Goal: Go to known website: Access a specific website the user already knows

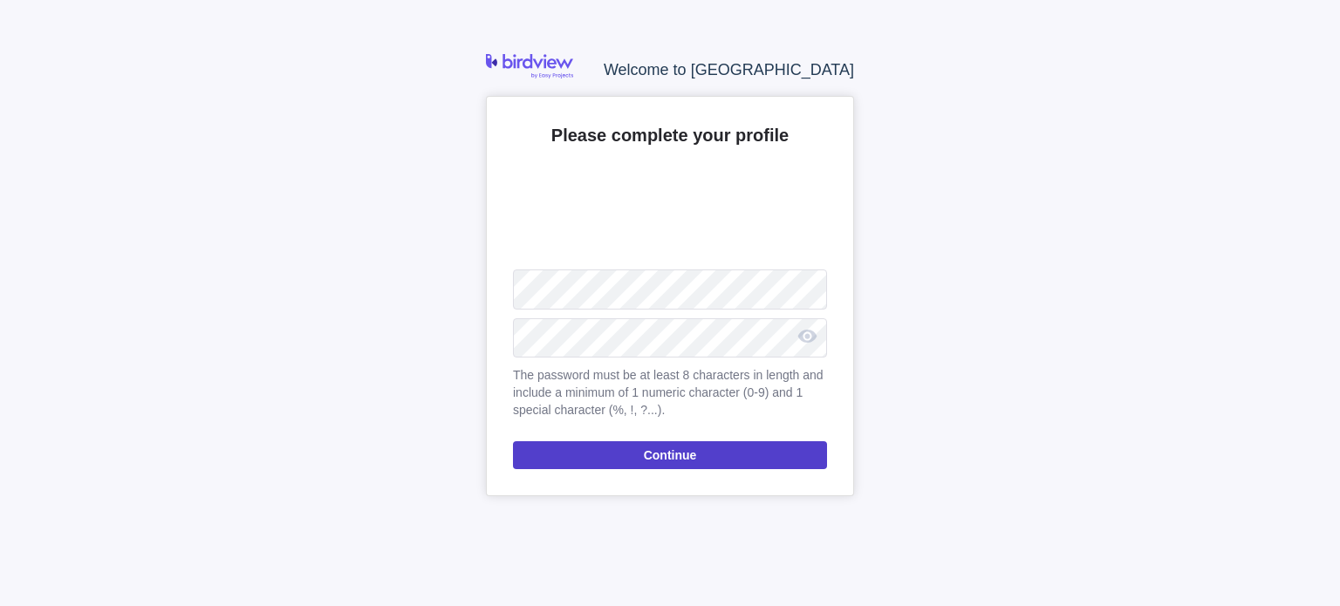
click at [630, 452] on span "Continue" at bounding box center [670, 455] width 314 height 28
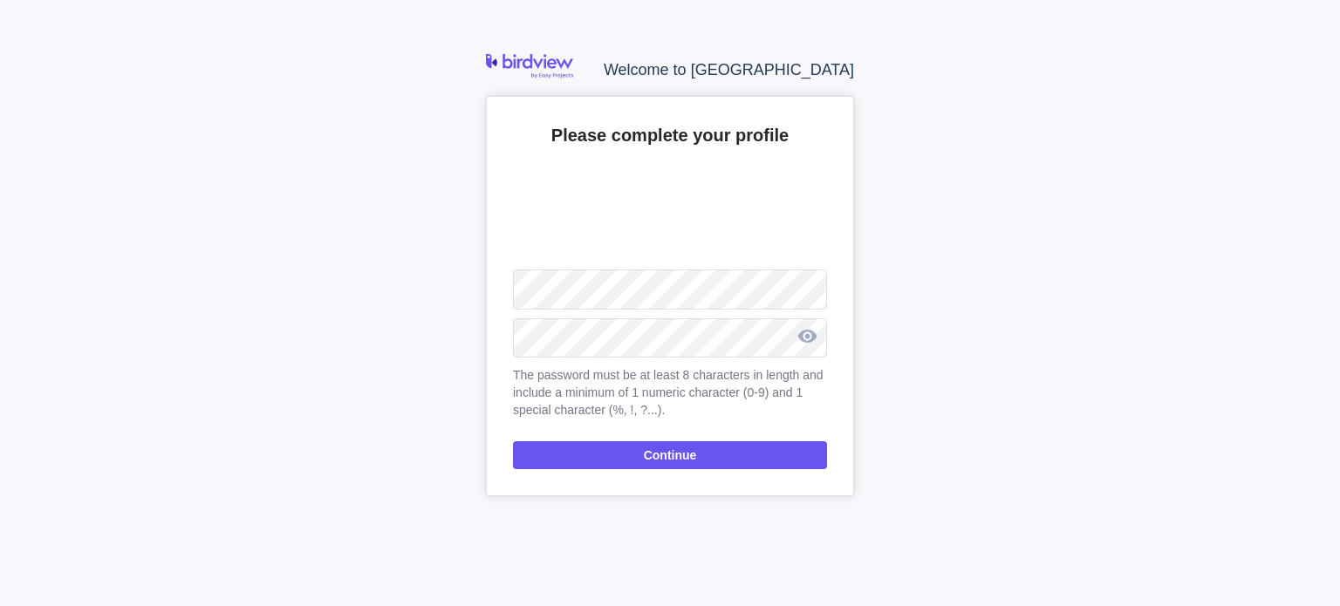
click at [804, 334] on div at bounding box center [807, 336] width 40 height 43
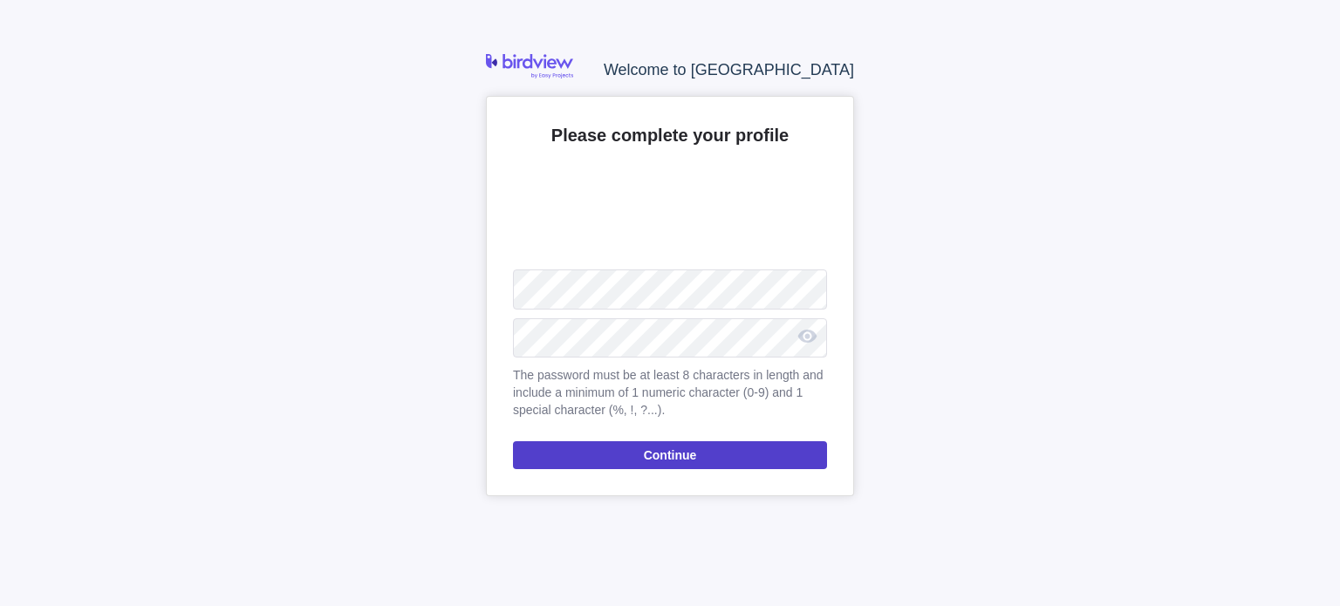
click at [650, 459] on span "Continue" at bounding box center [670, 455] width 53 height 21
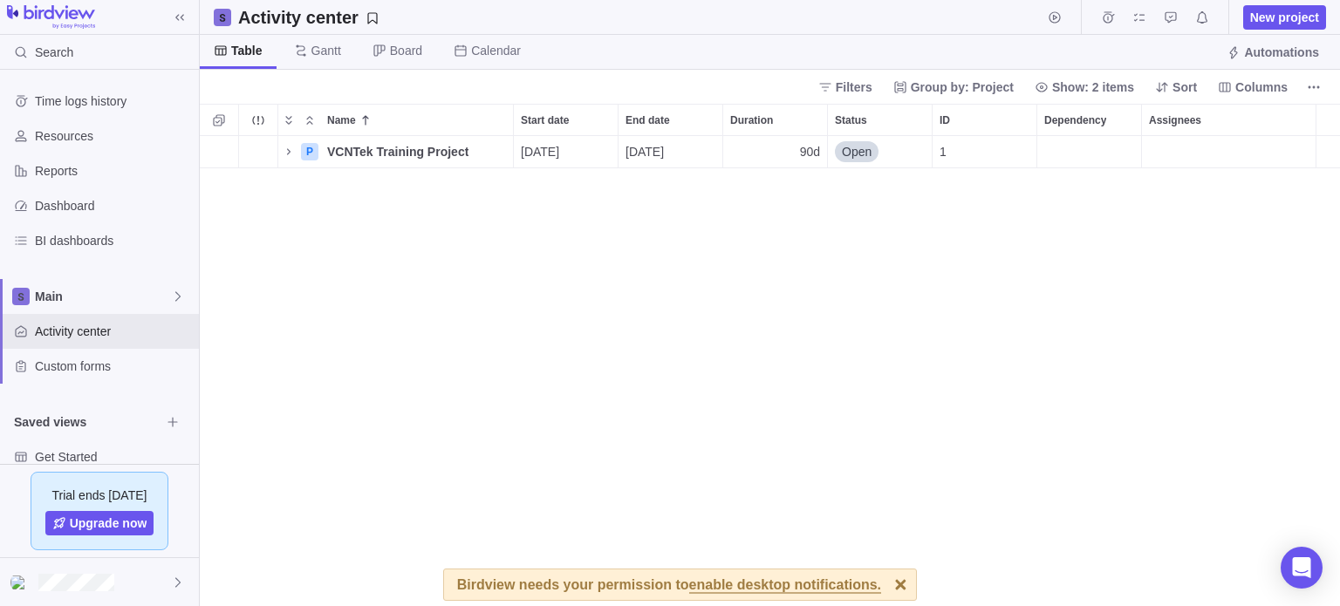
scroll to position [457, 1127]
click at [288, 153] on icon "Name" at bounding box center [289, 152] width 14 height 14
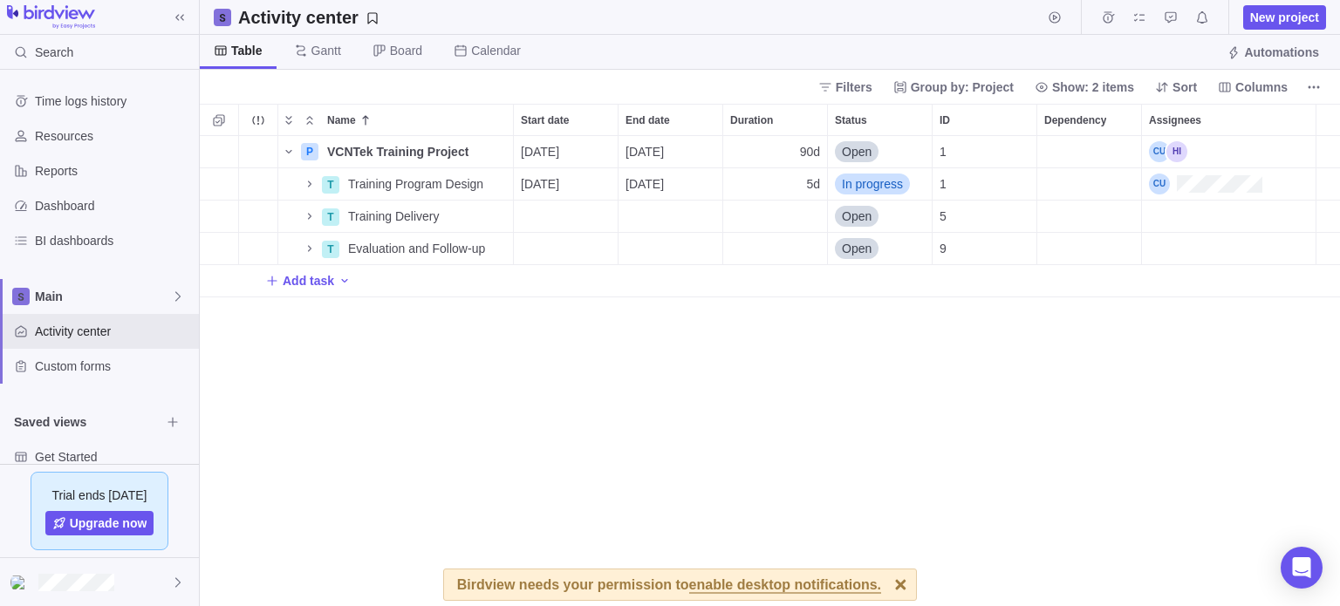
click at [706, 414] on div "P VCNTek Training Project Details 08/25/2025 12/26/2025 90d Open 1 T Training P…" at bounding box center [770, 371] width 1140 height 471
